Goal: Information Seeking & Learning: Learn about a topic

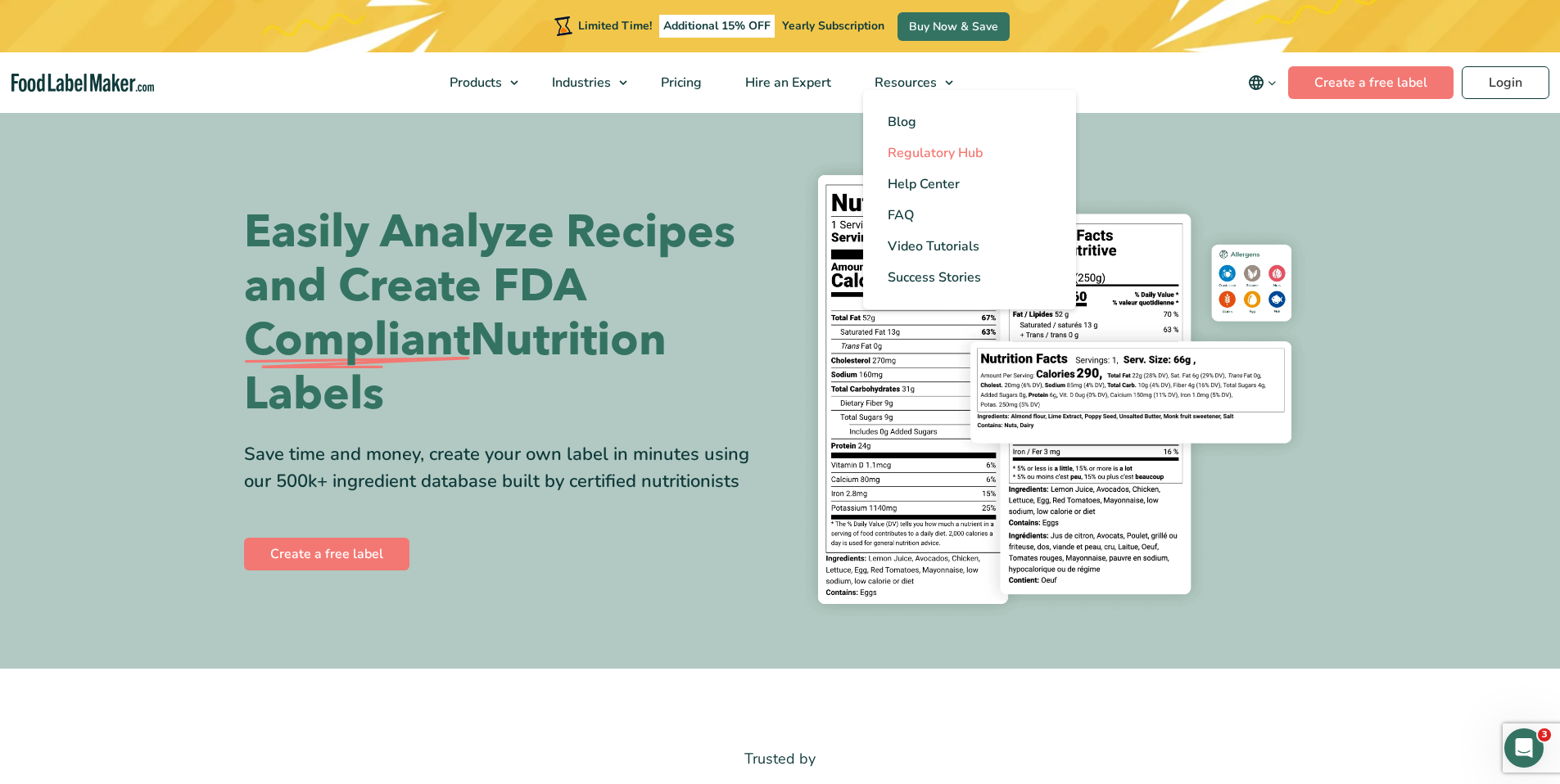
click at [938, 154] on span "Regulatory Hub" at bounding box center [935, 153] width 95 height 18
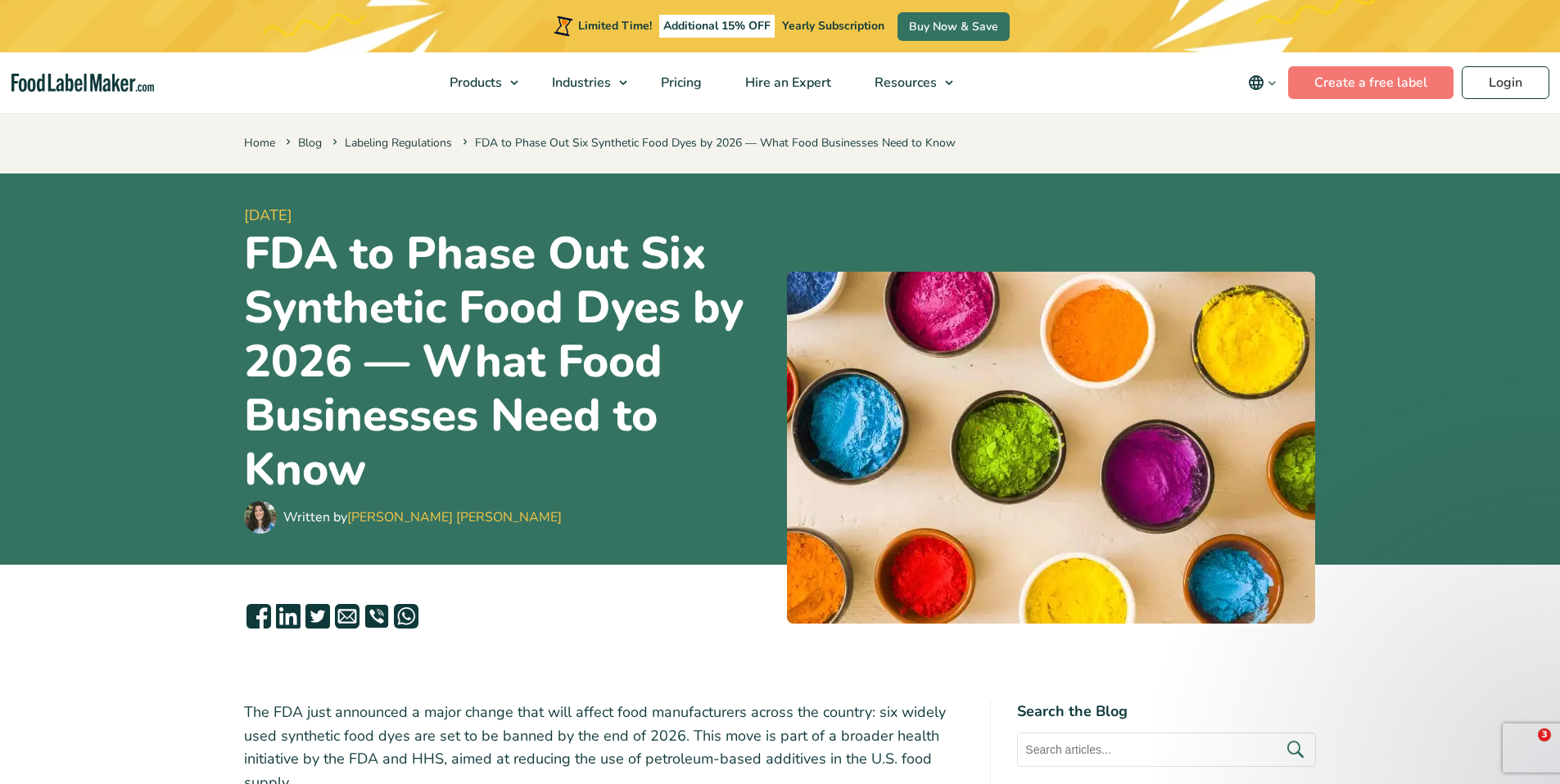
scroll to position [3045, 0]
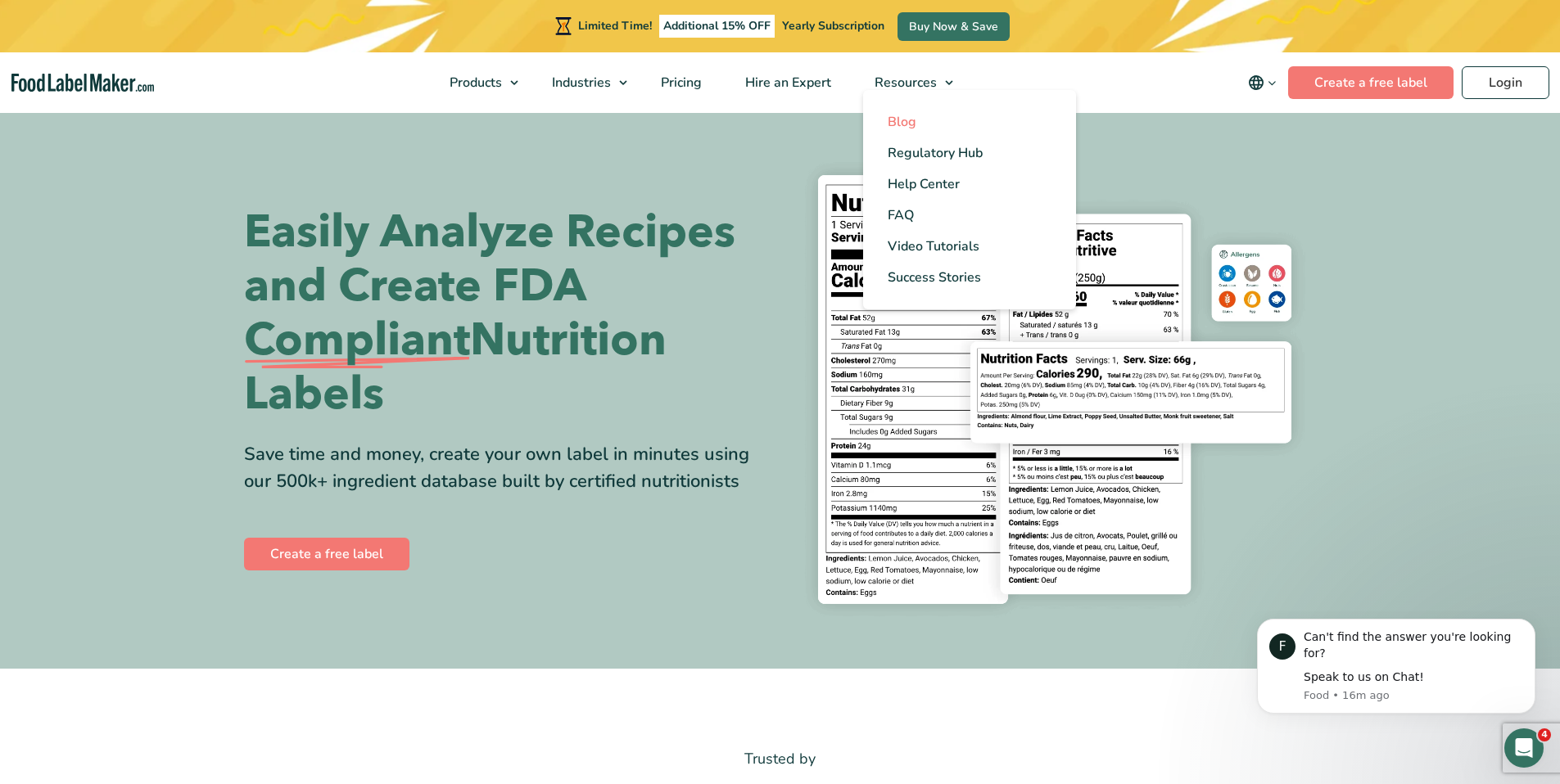
click at [911, 122] on span "Blog" at bounding box center [902, 122] width 28 height 18
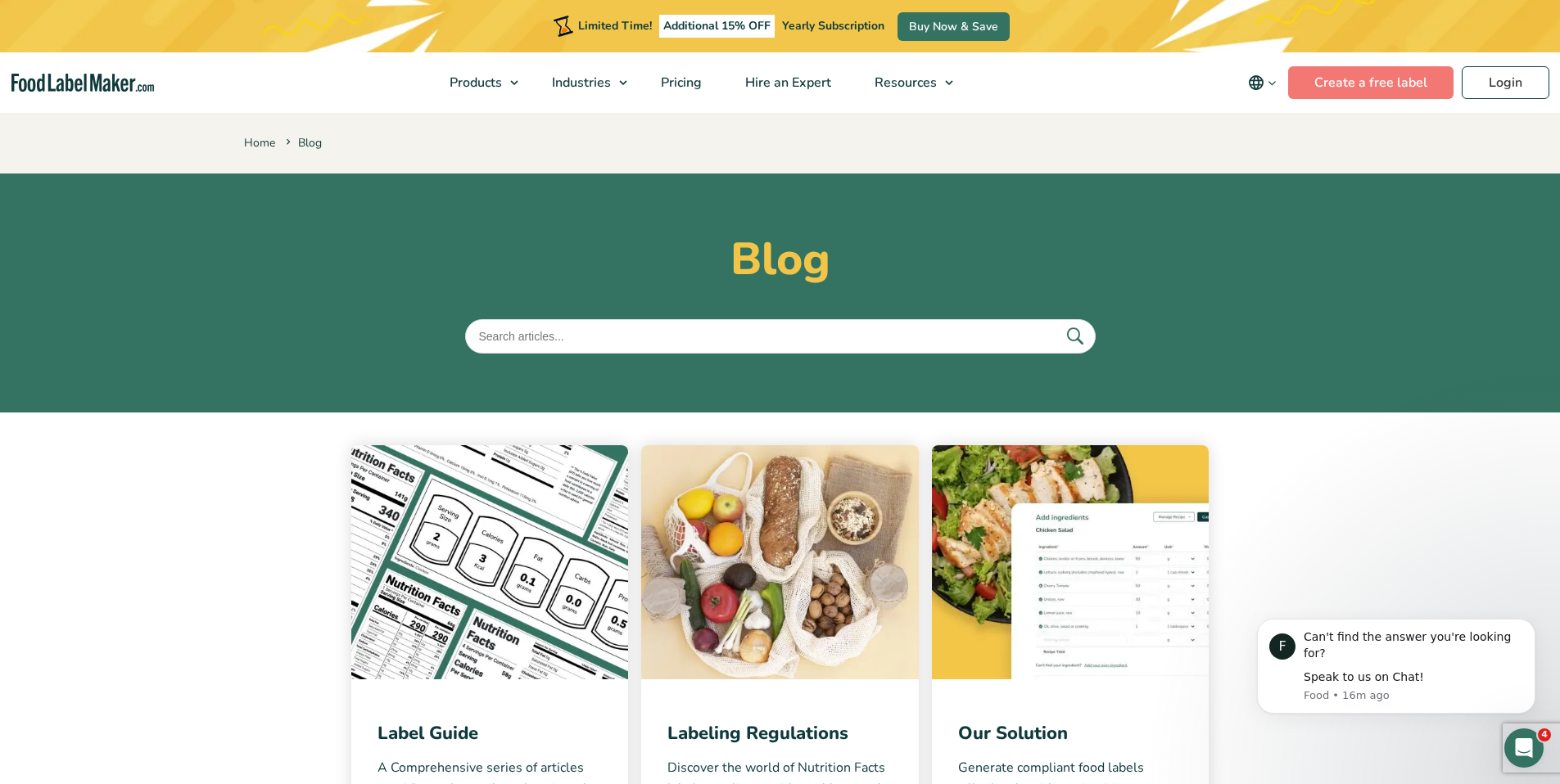
click at [799, 600] on img at bounding box center [780, 563] width 277 height 234
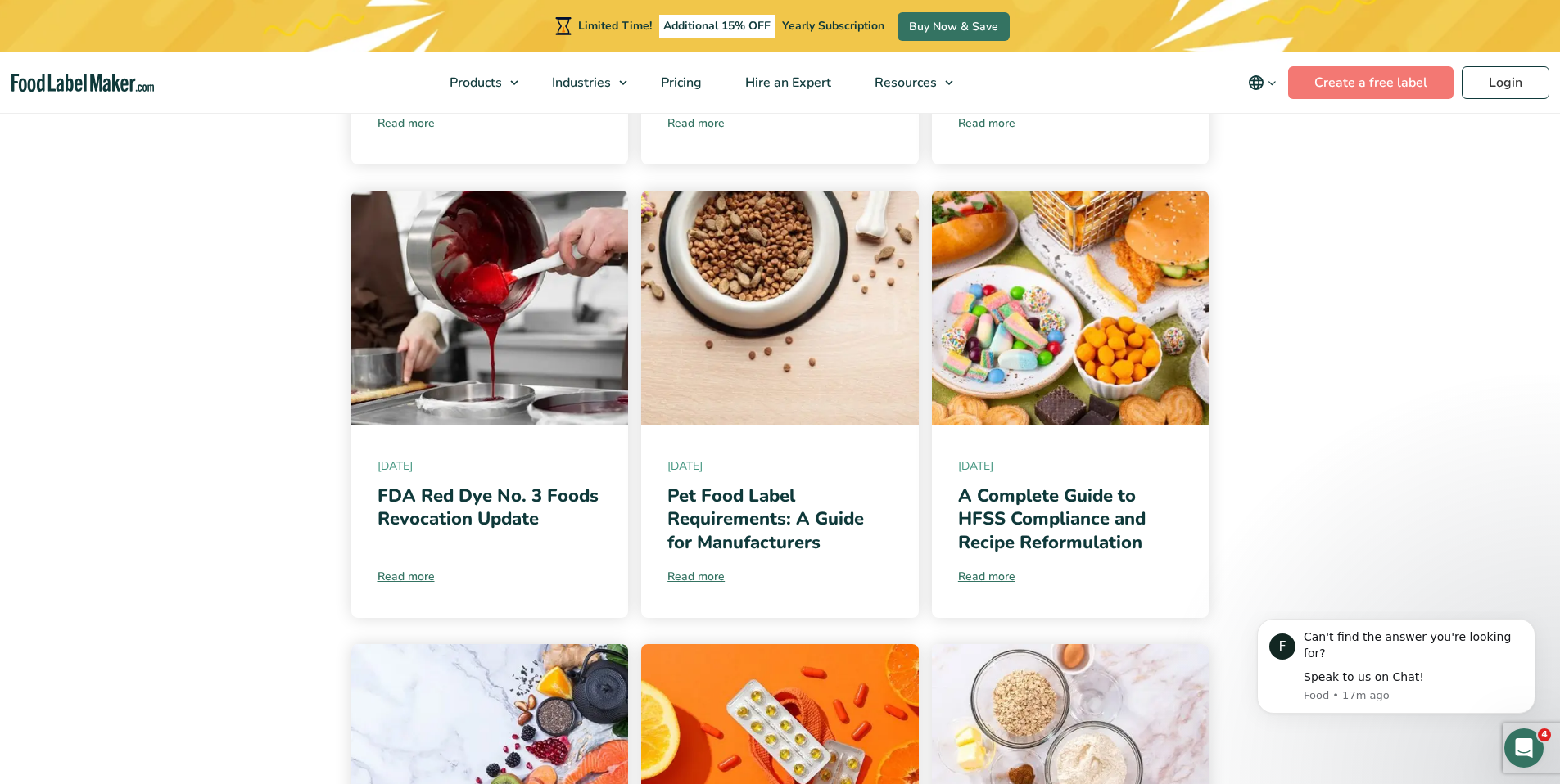
scroll to position [757, 0]
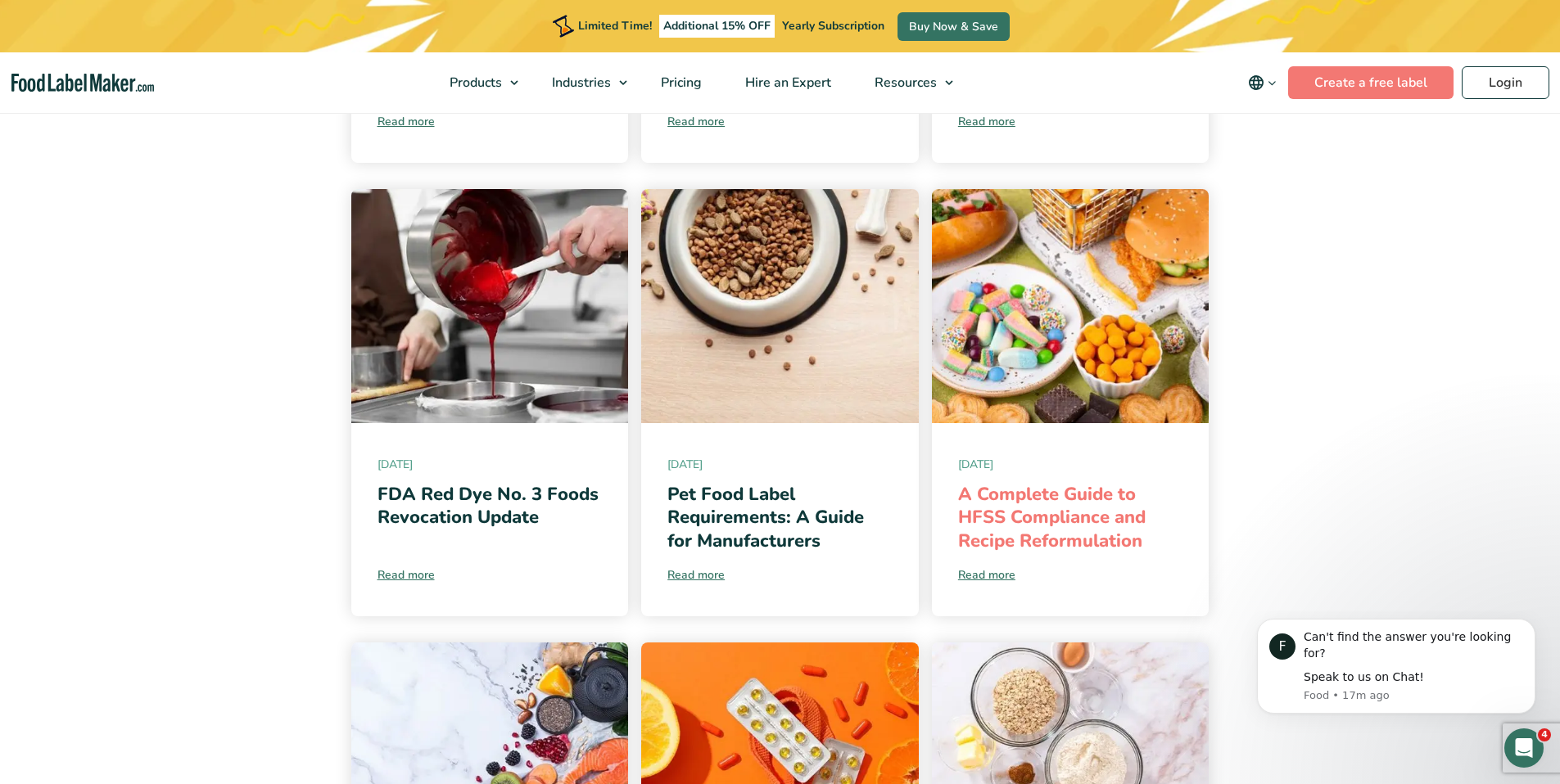
click at [1094, 498] on link "A Complete Guide to HFSS Compliance and Recipe Reformulation" at bounding box center [1051, 518] width 188 height 72
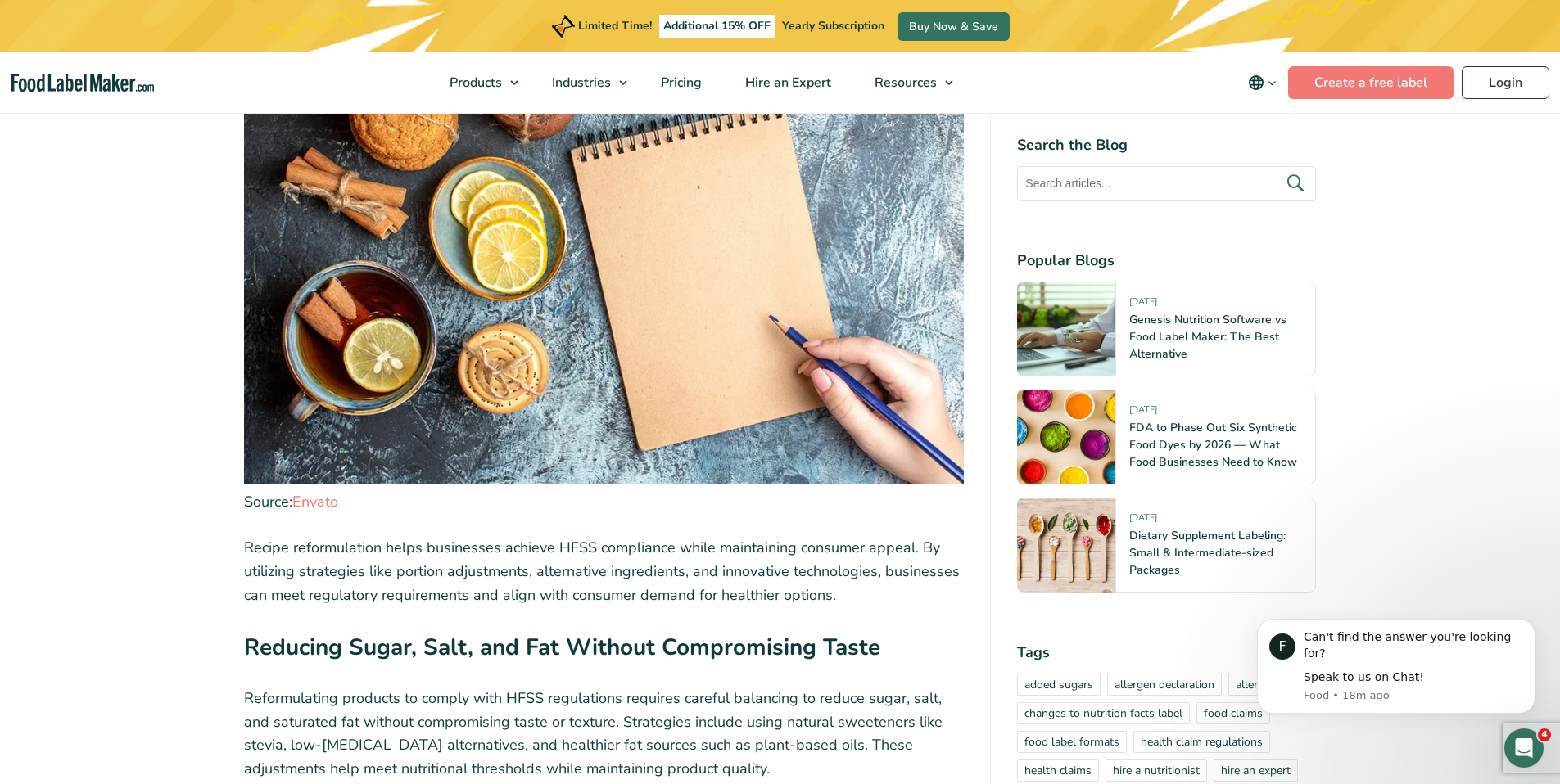
scroll to position [6151, 0]
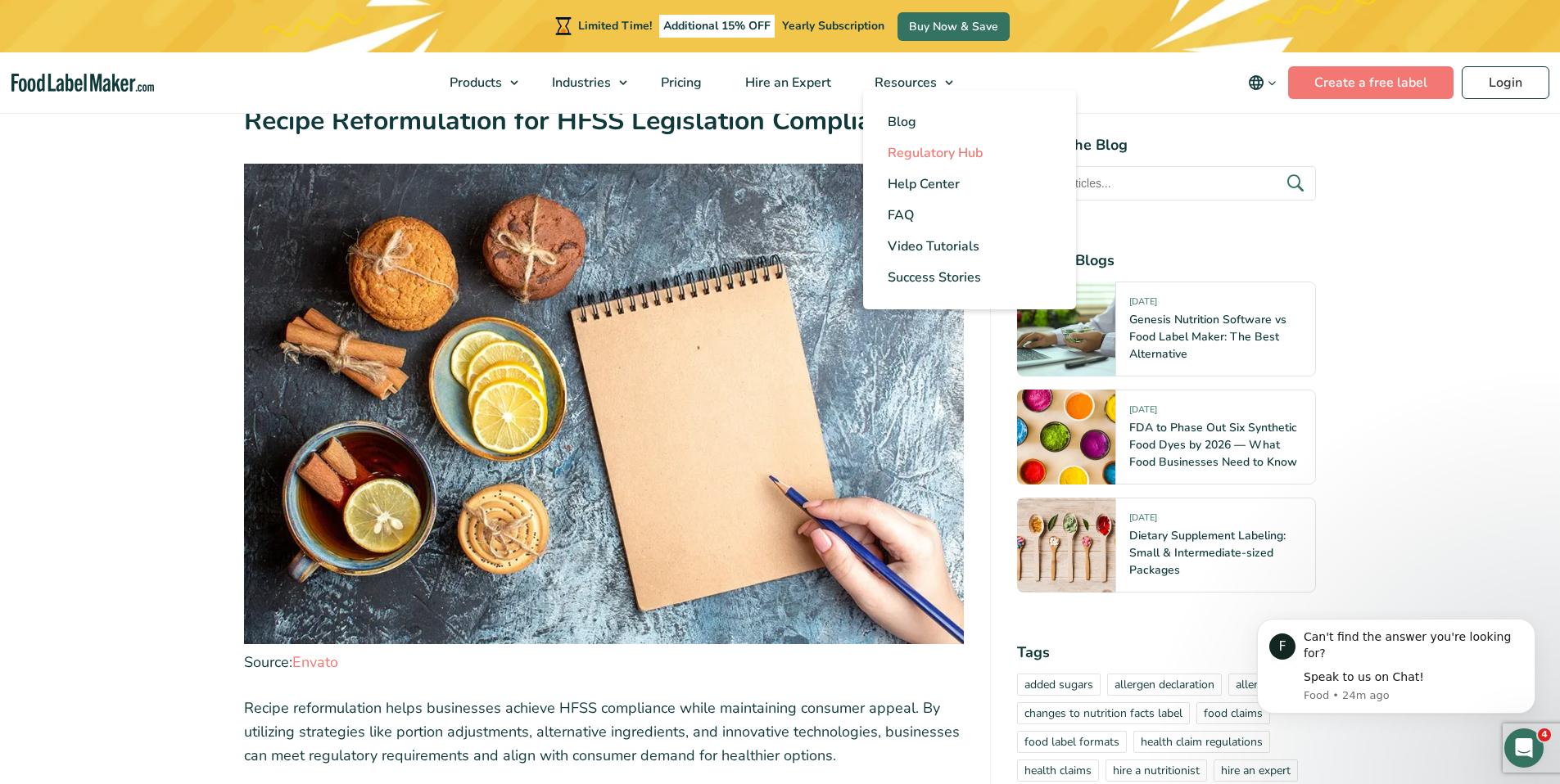
click at [934, 155] on span "Regulatory Hub" at bounding box center [935, 153] width 95 height 18
